Goal: Book appointment/travel/reservation

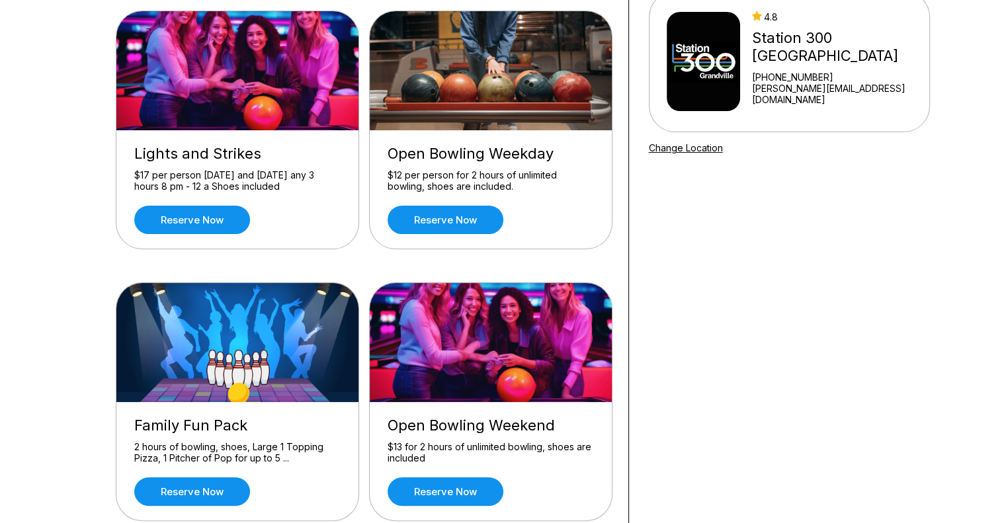
scroll to position [199, 0]
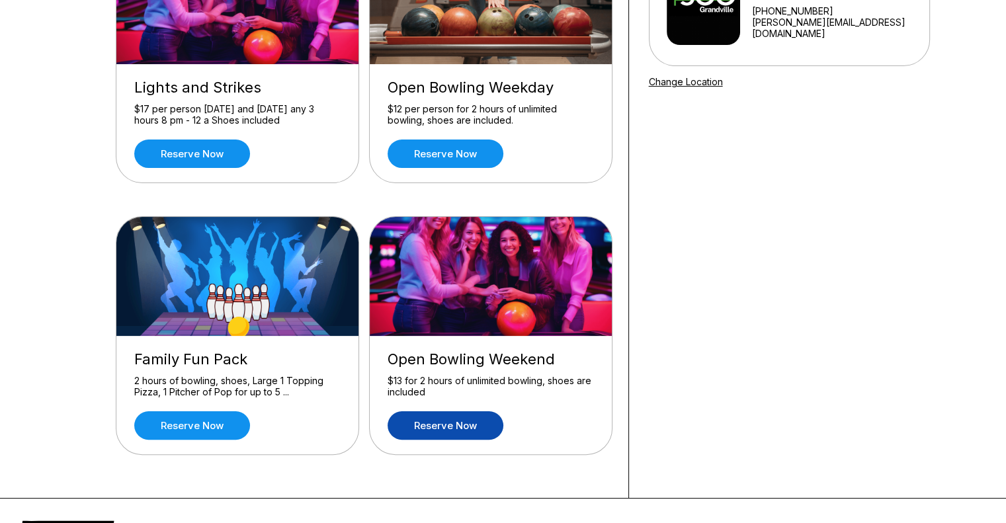
click at [443, 426] on link "Reserve now" at bounding box center [446, 426] width 116 height 28
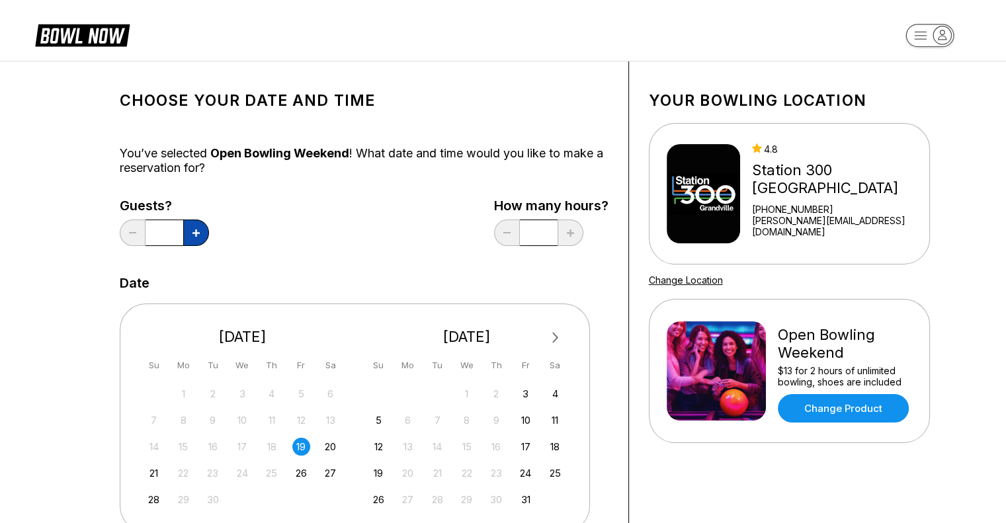
click at [193, 235] on icon at bounding box center [196, 233] width 7 height 7
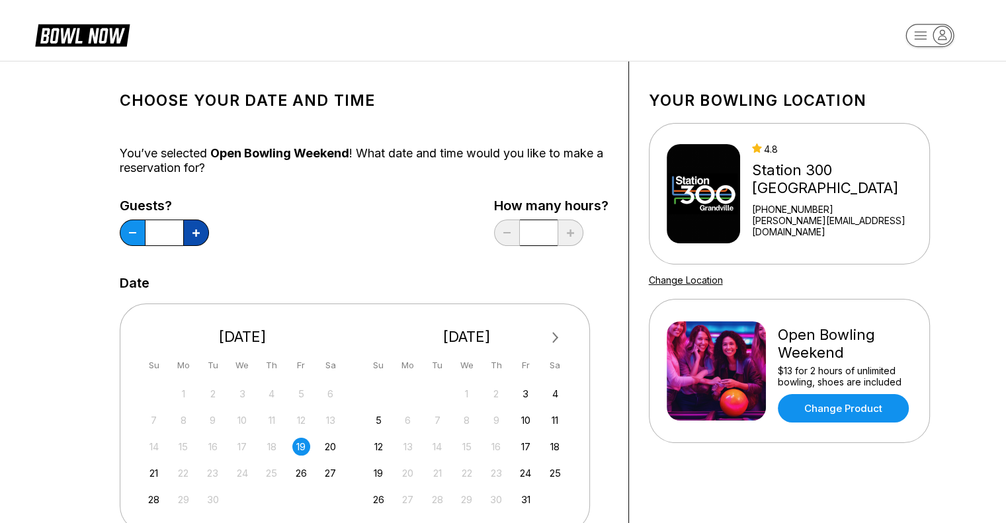
click at [193, 235] on icon at bounding box center [196, 233] width 7 height 7
click at [131, 238] on button at bounding box center [133, 233] width 26 height 26
type input "*"
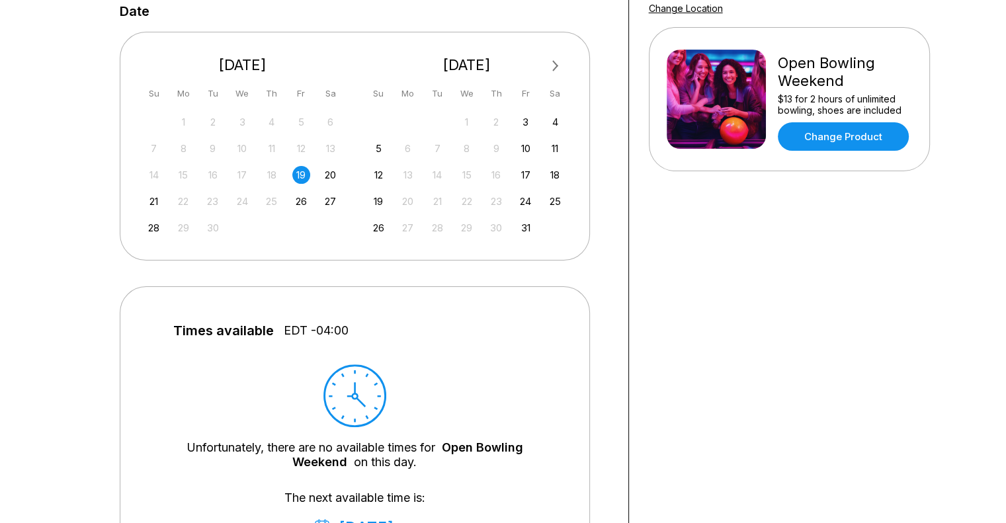
scroll to position [199, 0]
